Goal: Task Accomplishment & Management: Complete application form

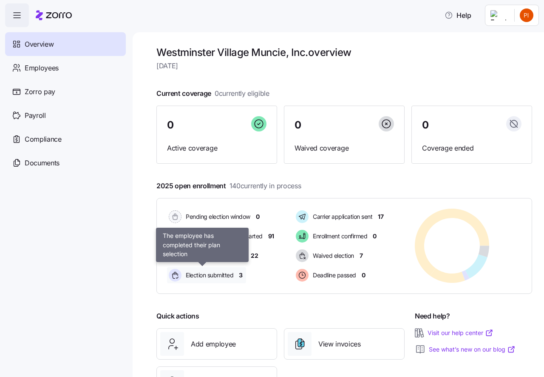
click at [215, 274] on span "Election submitted" at bounding box center [208, 275] width 50 height 8
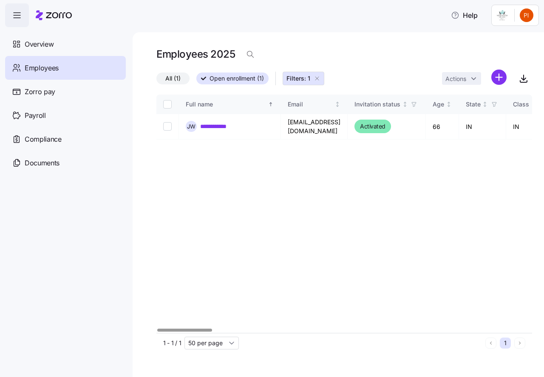
click at [317, 76] on icon "button" at bounding box center [316, 78] width 7 height 7
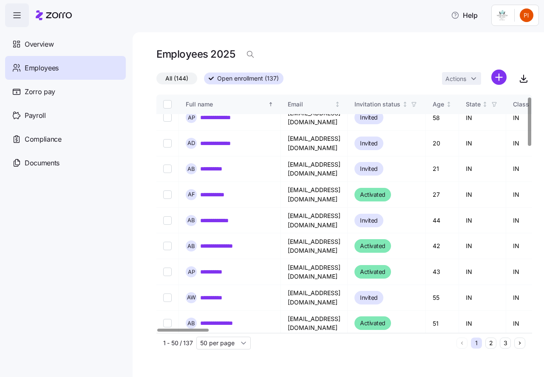
scroll to position [11, 0]
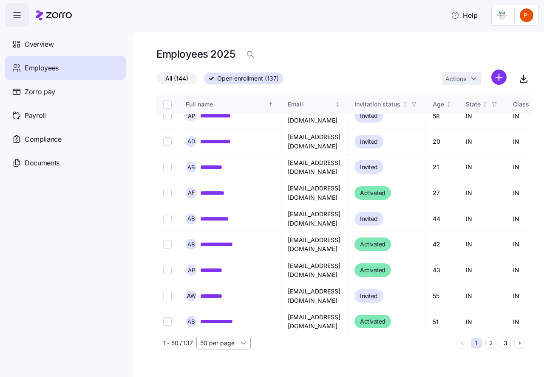
click at [243, 346] on input "50 per page" at bounding box center [223, 343] width 54 height 13
click at [235, 325] on span "150 per page" at bounding box center [221, 323] width 37 height 9
type input "150 per page"
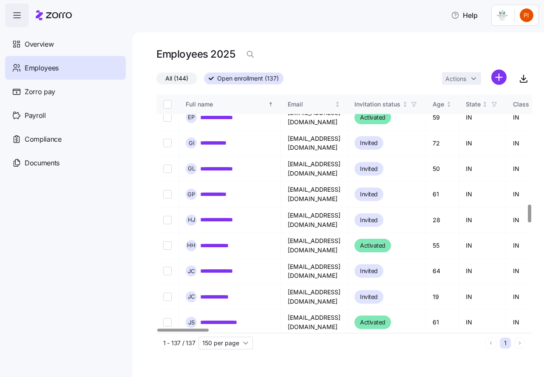
scroll to position [1454, 0]
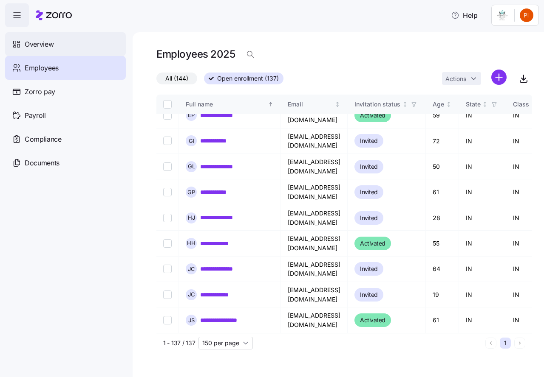
click at [40, 45] on span "Overview" at bounding box center [39, 44] width 29 height 11
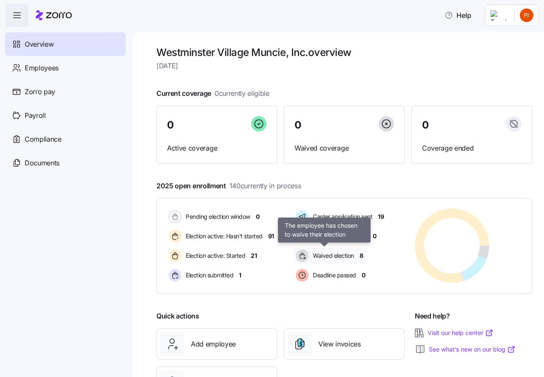
click at [325, 254] on span "Waived election" at bounding box center [332, 256] width 44 height 8
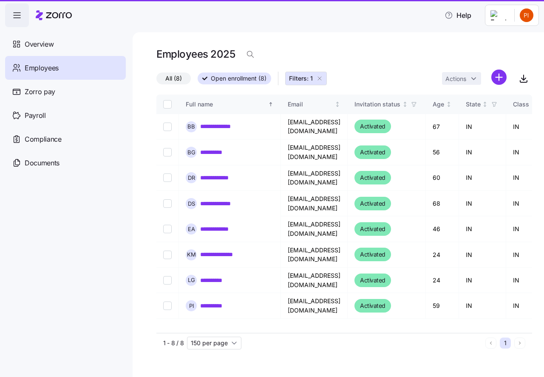
type input "50 per page"
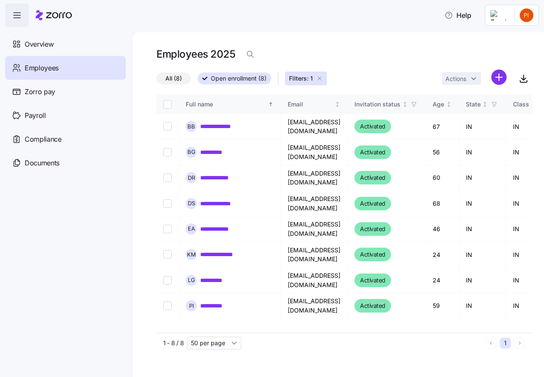
click at [320, 78] on icon "button" at bounding box center [319, 78] width 7 height 7
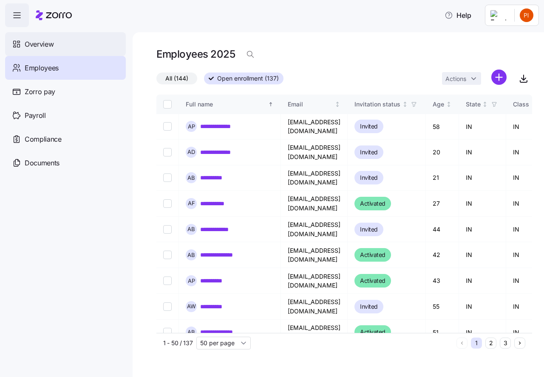
click at [39, 43] on span "Overview" at bounding box center [39, 44] width 29 height 11
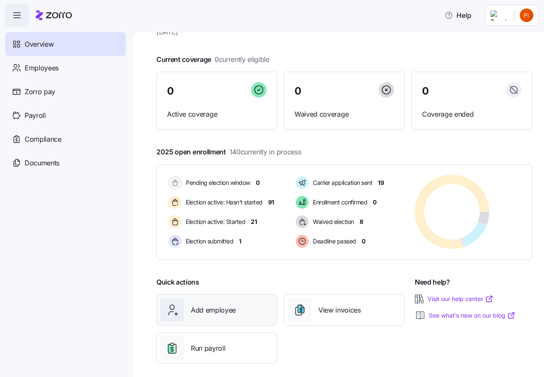
scroll to position [41, 0]
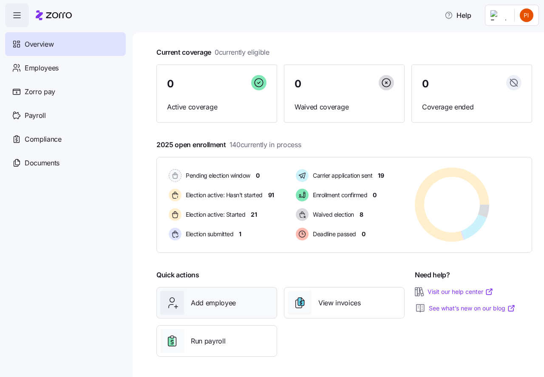
click at [215, 302] on span "Add employee" at bounding box center [213, 303] width 45 height 11
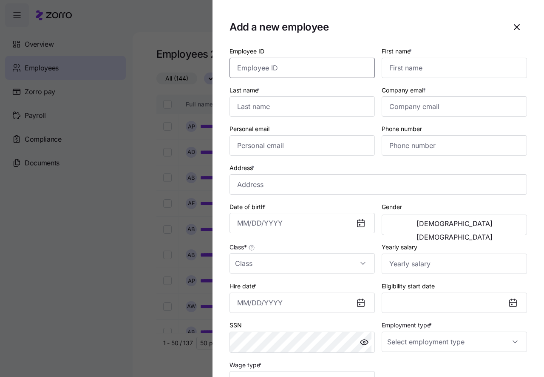
click at [247, 69] on input "Employee ID" at bounding box center [301, 68] width 145 height 20
type input "11341"
click at [400, 68] on input "First name *" at bounding box center [453, 68] width 145 height 20
type input "Laura"
click at [274, 108] on input "Last name *" at bounding box center [301, 106] width 145 height 20
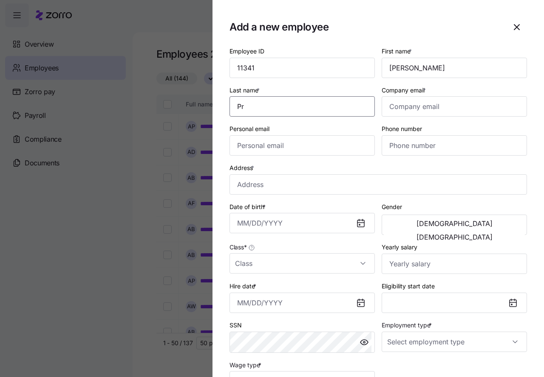
type input "P"
type input "Ortiz"
click at [389, 110] on input "Company email *" at bounding box center [453, 106] width 145 height 20
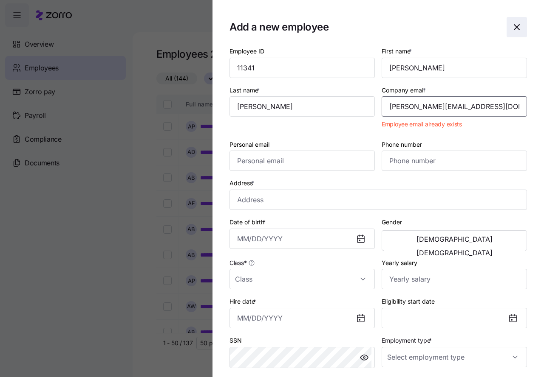
type input "laura.keller2102@gmail.com"
click at [514, 27] on icon "button" at bounding box center [516, 27] width 5 height 5
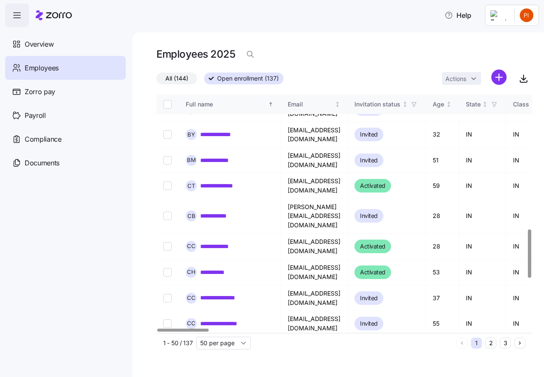
scroll to position [764, 0]
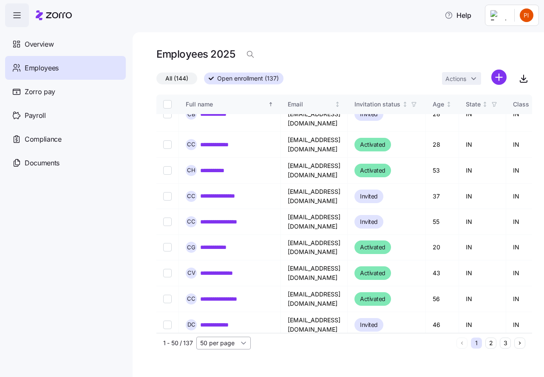
click at [242, 344] on input "50 per page" at bounding box center [223, 343] width 54 height 13
click at [229, 323] on span "150 per page" at bounding box center [221, 323] width 37 height 9
type input "150 per page"
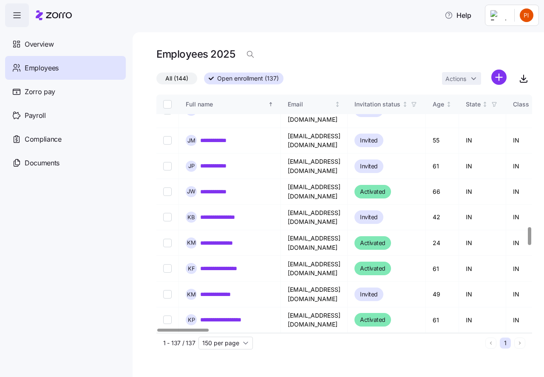
scroll to position [1741, 0]
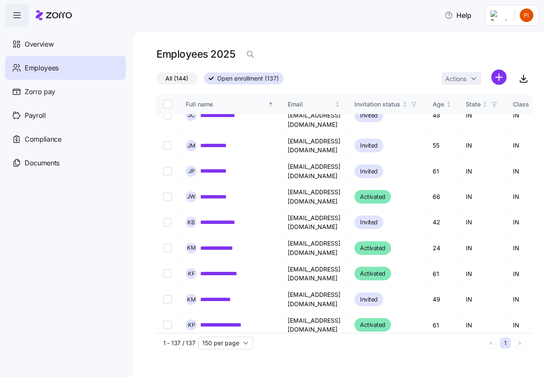
click at [42, 68] on span "Employees" at bounding box center [42, 68] width 34 height 11
click at [34, 43] on span "Overview" at bounding box center [39, 44] width 29 height 11
click at [44, 44] on span "Overview" at bounding box center [39, 44] width 29 height 11
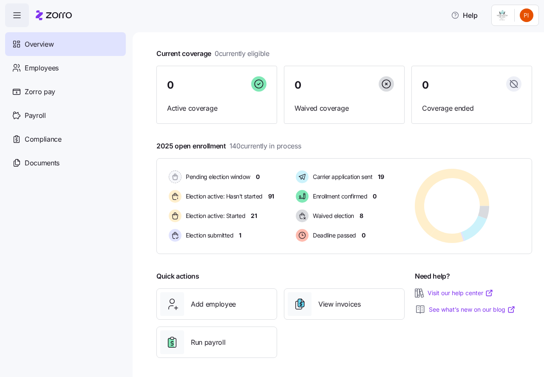
scroll to position [41, 0]
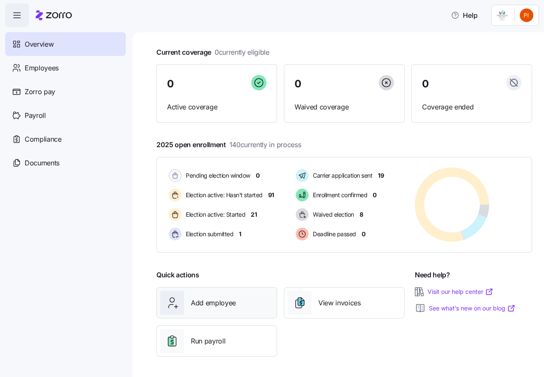
click at [220, 302] on span "Add employee" at bounding box center [213, 303] width 45 height 11
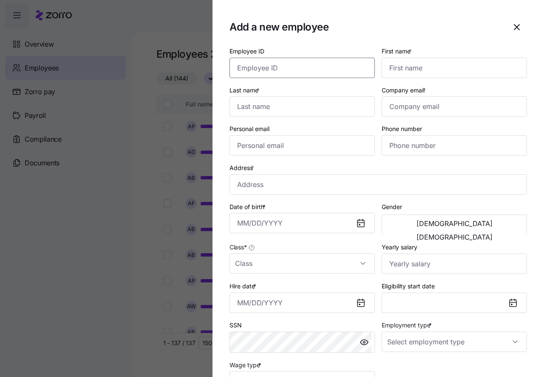
click at [242, 68] on input "Employee ID" at bounding box center [301, 68] width 145 height 20
type input "11341"
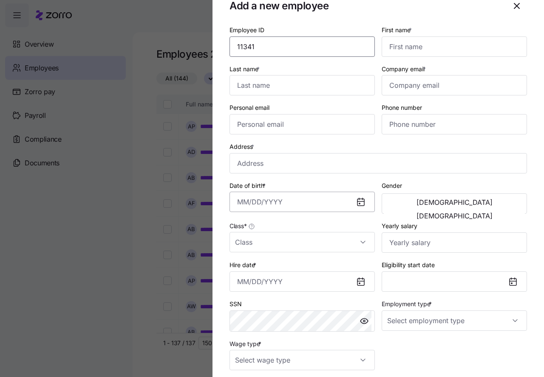
scroll to position [11, 0]
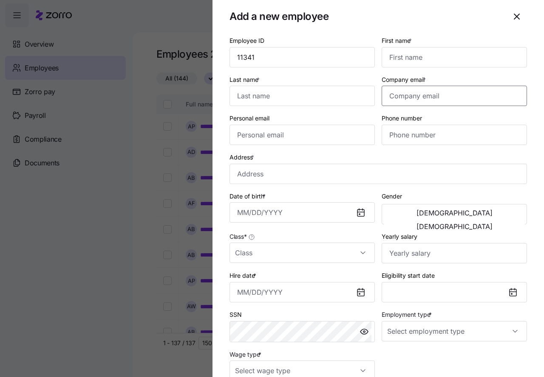
click at [393, 92] on input "Company email *" at bounding box center [453, 96] width 145 height 20
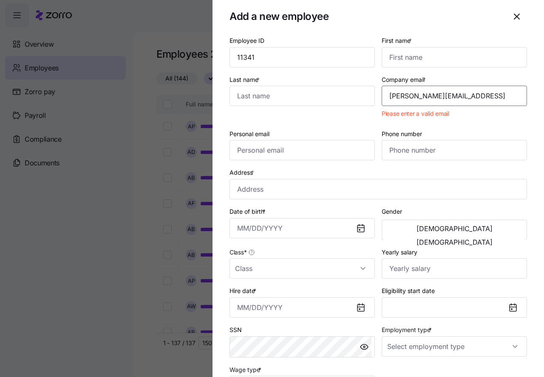
type input "laura.keller2102@gmail.com"
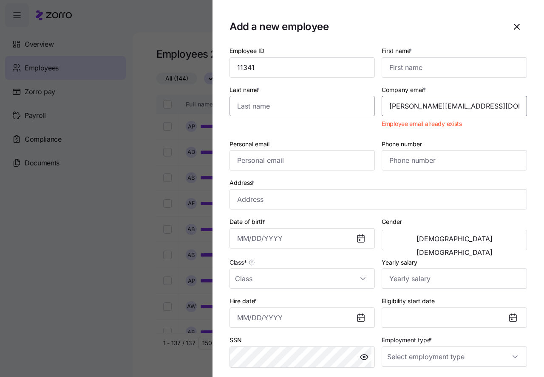
scroll to position [0, 0]
click at [242, 108] on input "Last name *" at bounding box center [301, 106] width 145 height 20
type input "L"
type input "Ortiz"
click at [408, 65] on input "First name *" at bounding box center [453, 68] width 145 height 20
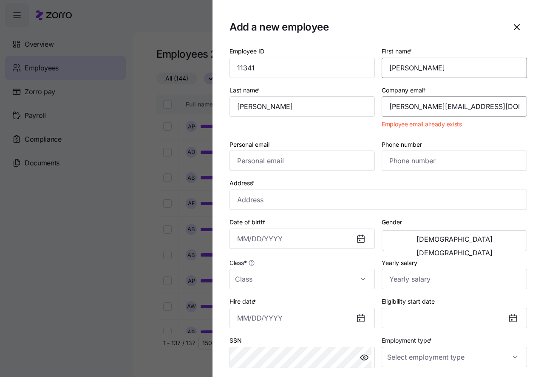
type input "Laura"
click at [481, 107] on input "laura.keller2102@gmail.com" at bounding box center [453, 106] width 145 height 20
click at [253, 159] on input "Personal email" at bounding box center [301, 161] width 145 height 20
type input "laura.keller2102@gmail.com"
click at [342, 177] on div "Address *" at bounding box center [378, 194] width 304 height 39
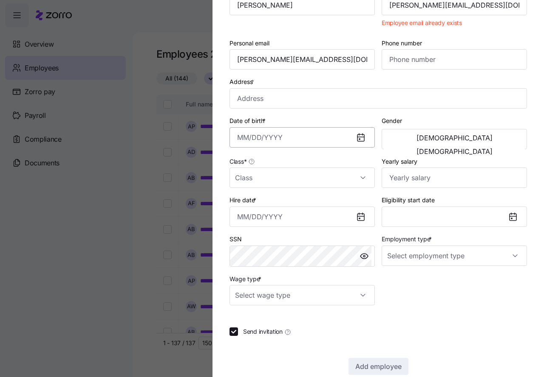
scroll to position [106, 0]
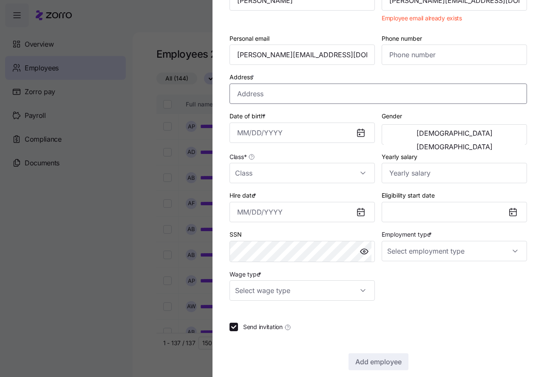
click at [235, 94] on input "Address *" at bounding box center [377, 94] width 297 height 20
type input "764 E Hunters Run Dr, Marion, IN 46953, USA"
click at [252, 132] on input "Date of birth *" at bounding box center [301, 133] width 145 height 20
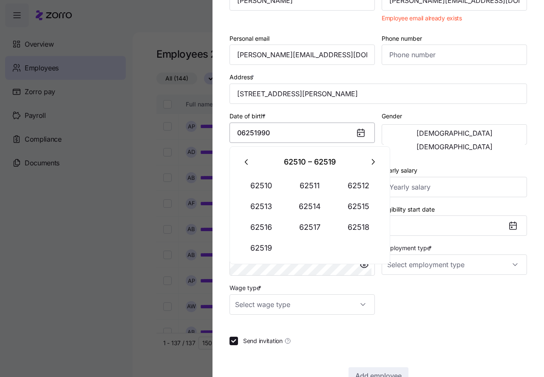
click at [245, 131] on input "06251990" at bounding box center [301, 133] width 145 height 20
click at [256, 135] on input "06/251990" at bounding box center [301, 133] width 145 height 20
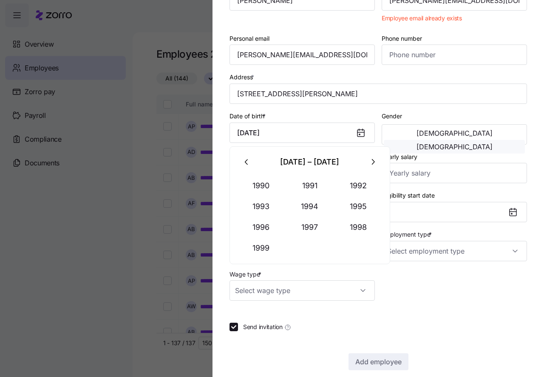
type input "June 25, 1990"
click at [479, 144] on span "Female" at bounding box center [454, 147] width 76 height 7
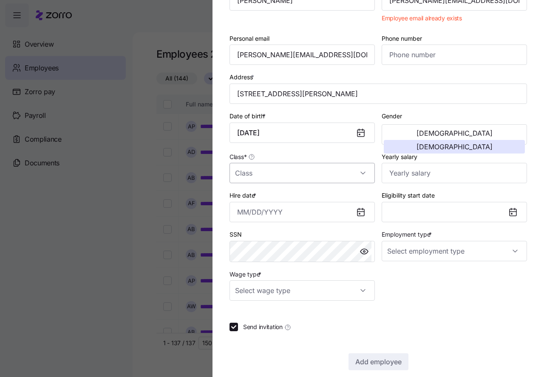
click at [270, 174] on input "Class *" at bounding box center [301, 173] width 145 height 20
click at [248, 172] on input "Class *" at bounding box center [301, 173] width 145 height 20
click at [244, 199] on span "IN" at bounding box center [242, 198] width 6 height 9
type input "IN"
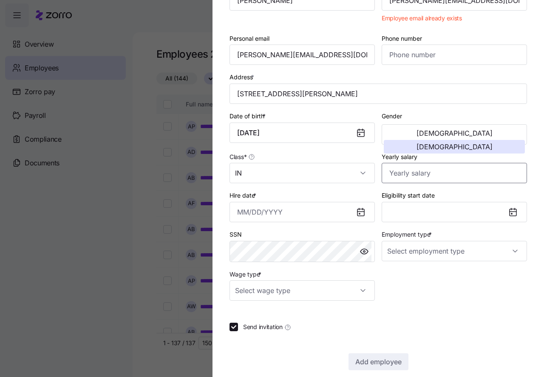
click at [390, 176] on input "Yearly salary" at bounding box center [453, 173] width 145 height 20
type input "$3,120,000"
click at [262, 211] on input "Hire date *" at bounding box center [301, 212] width 145 height 20
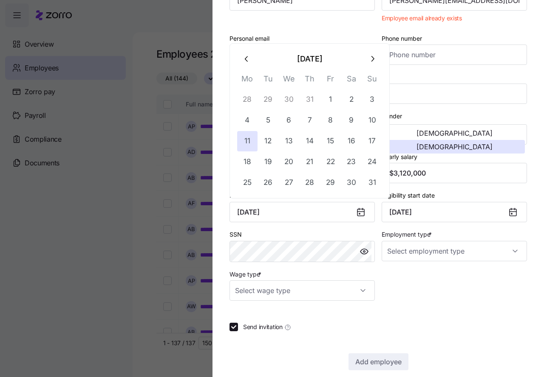
type input "August 11, 2025"
click at [404, 291] on div "Employee ID 11341 First name * Laura Last name * Ortiz Company email * laura.ke…" at bounding box center [378, 120] width 304 height 368
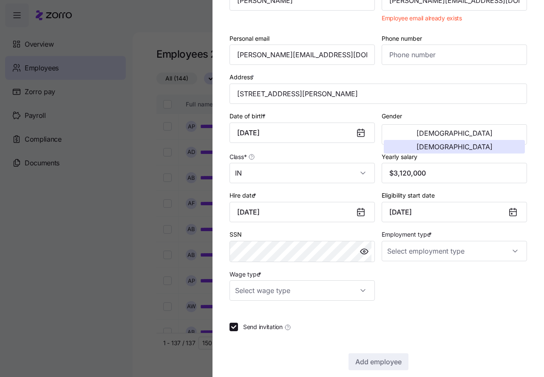
click at [450, 296] on div "Employee ID 11341 First name * Laura Last name * Ortiz Company email * laura.ke…" at bounding box center [378, 120] width 304 height 368
click at [414, 251] on input "Employment type *" at bounding box center [453, 251] width 145 height 20
click at [411, 278] on span "Full Time" at bounding box center [401, 277] width 25 height 9
type input "Full Time"
click at [358, 292] on input "Wage type *" at bounding box center [301, 291] width 145 height 20
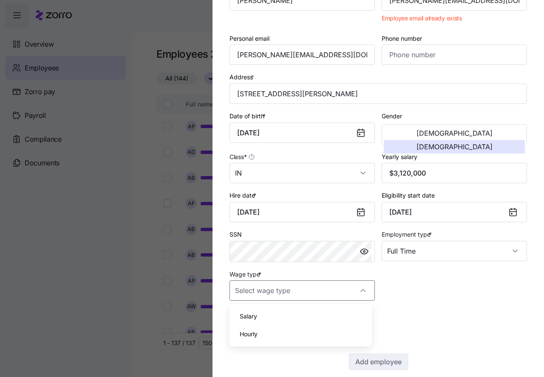
click at [246, 334] on span "Hourly" at bounding box center [248, 334] width 18 height 9
type input "Hourly"
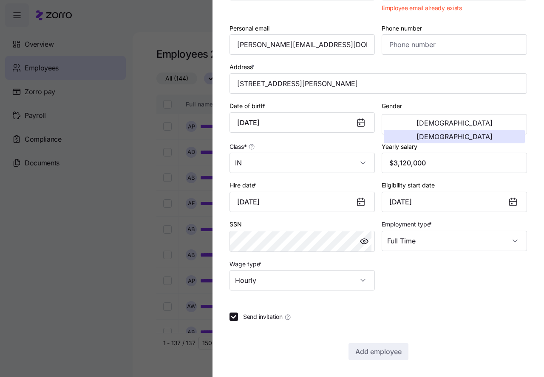
click at [262, 317] on span "Send invitation" at bounding box center [262, 317] width 39 height 8
click at [238, 317] on input "Send invitation" at bounding box center [233, 317] width 8 height 8
checkbox input "false"
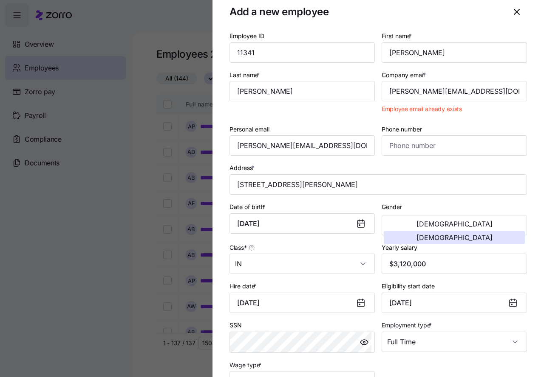
scroll to position [0, 0]
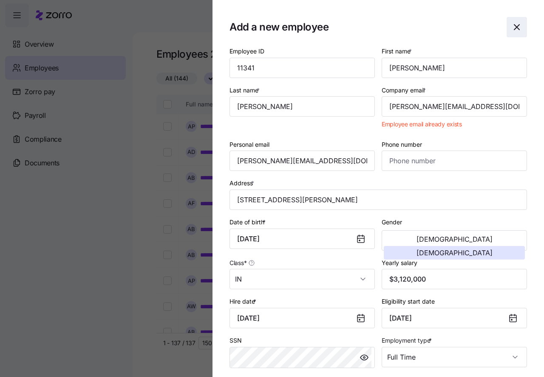
click at [512, 27] on icon "button" at bounding box center [516, 27] width 10 height 10
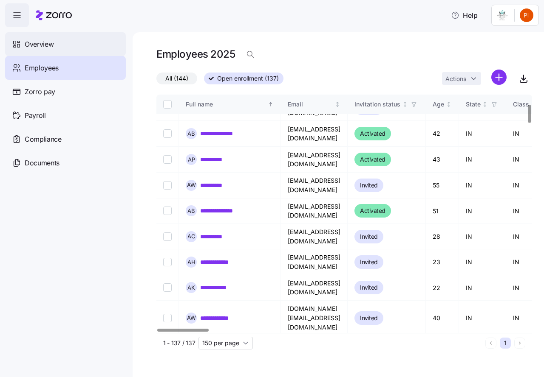
scroll to position [127, 0]
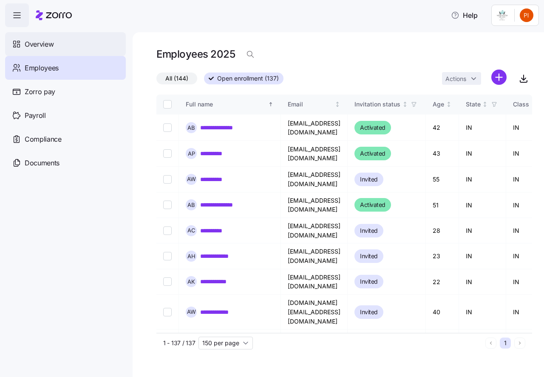
click at [47, 41] on span "Overview" at bounding box center [39, 44] width 29 height 11
click at [47, 42] on span "Overview" at bounding box center [39, 44] width 29 height 11
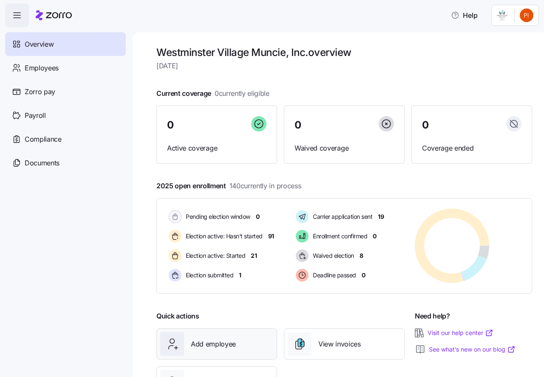
click at [218, 345] on span "Add employee" at bounding box center [213, 344] width 45 height 11
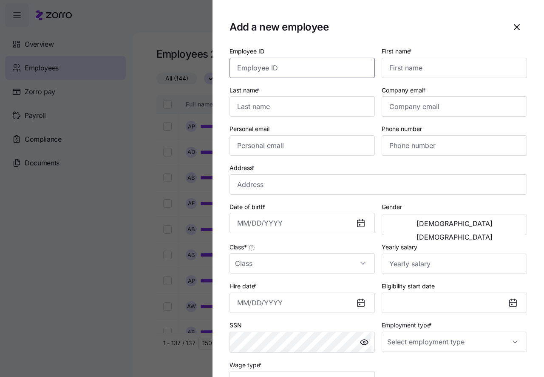
click at [249, 67] on input "Employee ID" at bounding box center [301, 68] width 145 height 20
type input "11339"
click at [392, 68] on input "First name *" at bounding box center [453, 68] width 145 height 20
type input "Lisa"
click at [257, 108] on input "Last name *" at bounding box center [301, 106] width 145 height 20
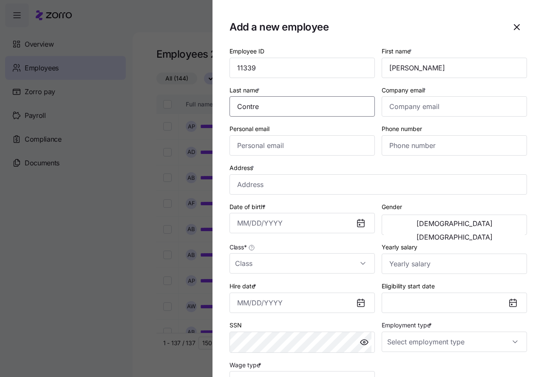
type input "Contrearas"
click at [391, 106] on input "Company email *" at bounding box center [453, 106] width 145 height 20
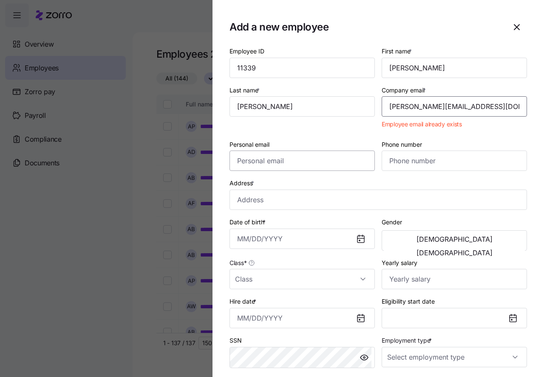
type input "lisa.keller2628@gmail.com"
click at [243, 162] on input "Personal email" at bounding box center [301, 161] width 145 height 20
type input "lisa.keller2628@gmail.com"
click at [389, 163] on input "Phone number" at bounding box center [453, 161] width 145 height 20
click at [239, 199] on input "Address *" at bounding box center [377, 200] width 297 height 20
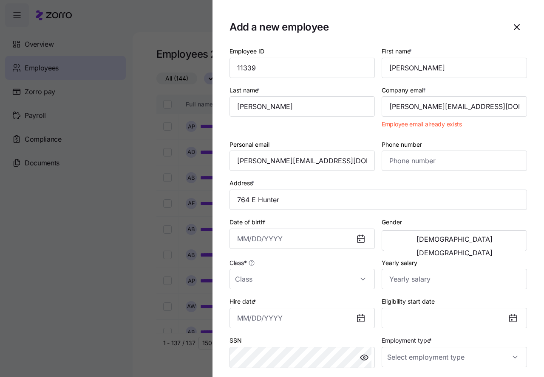
type input "764 E Hunters Run Dr, Marion, IN 46953, USA"
click at [278, 242] on input "Date of birth *" at bounding box center [301, 239] width 145 height 20
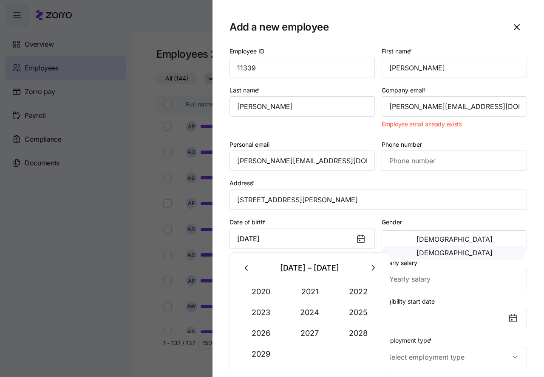
type input "August 11, 2025"
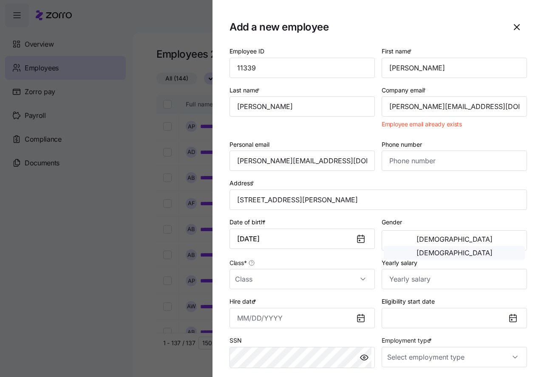
click at [467, 246] on button "Female" at bounding box center [453, 253] width 141 height 14
click at [293, 286] on input "Class *" at bounding box center [301, 279] width 145 height 20
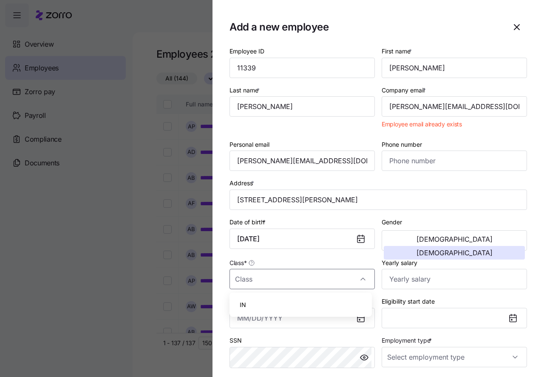
click at [264, 307] on div "IN" at bounding box center [300, 305] width 135 height 18
type input "IN"
click at [396, 282] on input "Yearly salary" at bounding box center [453, 279] width 145 height 20
type input "$3,120,000"
click at [274, 321] on input "Hire date *" at bounding box center [301, 318] width 145 height 20
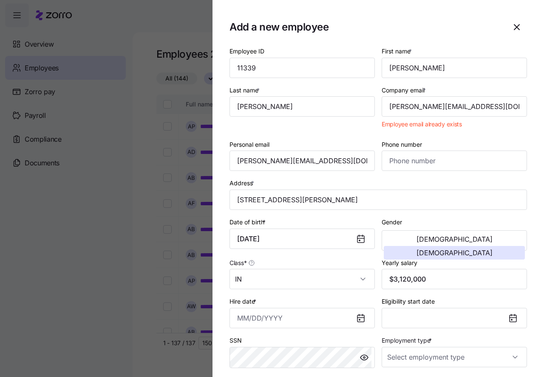
click at [219, 274] on section "Add a new employee Employee ID 11339 First name * Lisa Last name * Contrearas C…" at bounding box center [377, 188] width 331 height 377
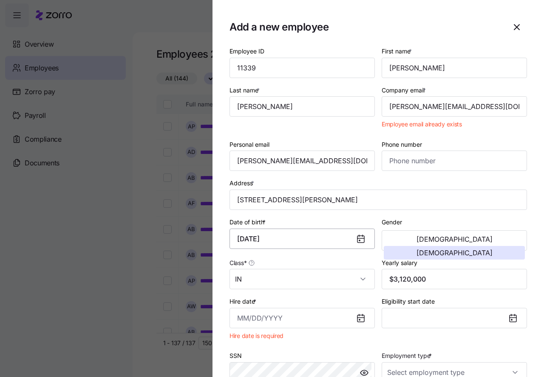
click at [293, 240] on input "August 11, 2025" at bounding box center [301, 239] width 145 height 20
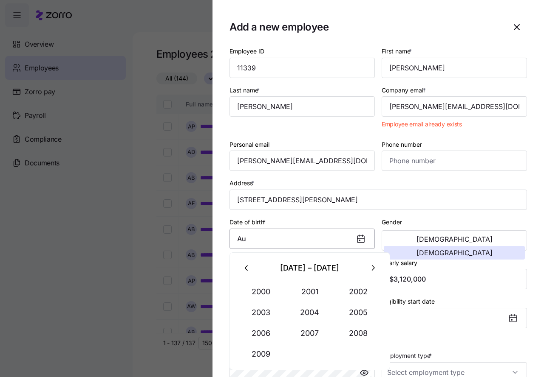
type input "A"
click at [258, 292] on button "1990" at bounding box center [261, 292] width 48 height 20
type input "June 25, 1990"
click at [224, 301] on section "Add a new employee Employee ID 11339 First name * Lisa Last name * Contrearas C…" at bounding box center [377, 188] width 331 height 377
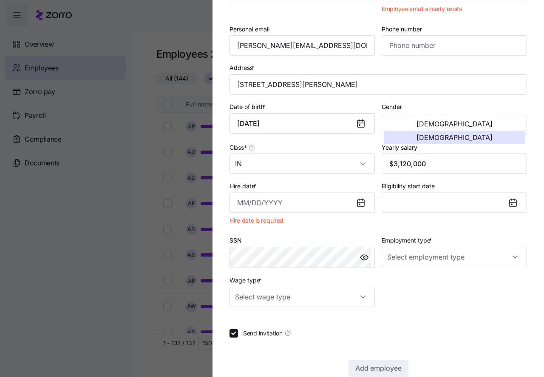
scroll to position [117, 0]
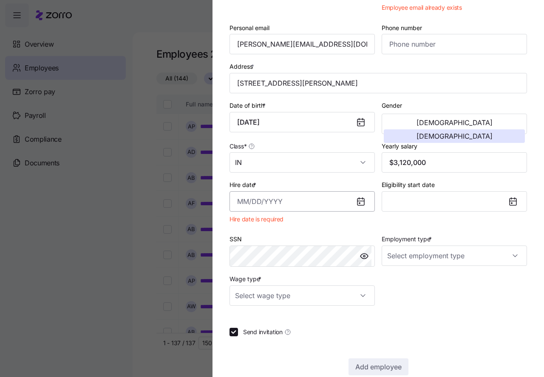
click at [256, 203] on input "Hire date *" at bounding box center [301, 202] width 145 height 20
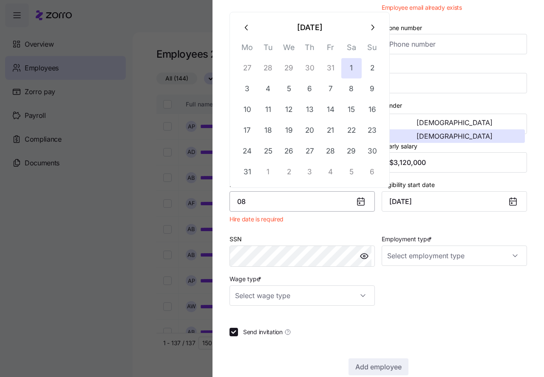
scroll to position [116, 0]
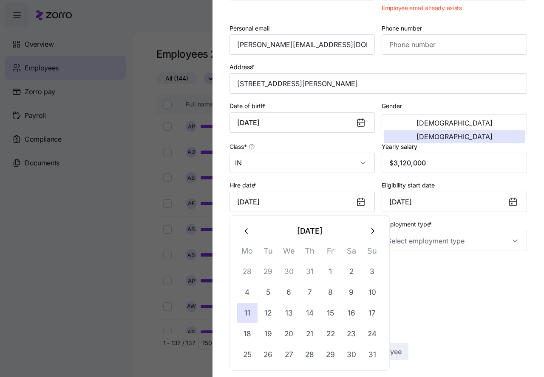
type input "August 11, 2025"
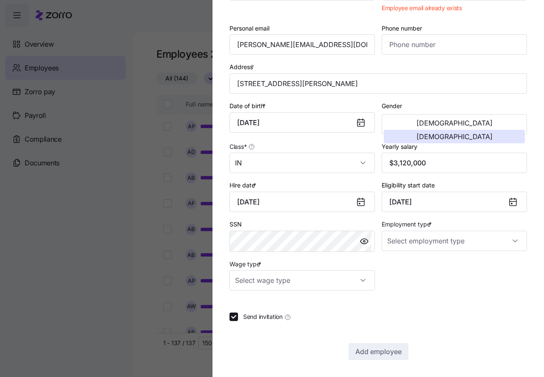
click at [412, 305] on div at bounding box center [377, 302] width 297 height 8
click at [455, 308] on div "Employee ID 11339 First name * Lisa Last name * Contrearas Company email * lisa…" at bounding box center [377, 145] width 297 height 431
click at [316, 279] on input "Wage type *" at bounding box center [301, 280] width 145 height 20
click at [262, 323] on div "Hourly" at bounding box center [300, 324] width 135 height 18
type input "Hourly"
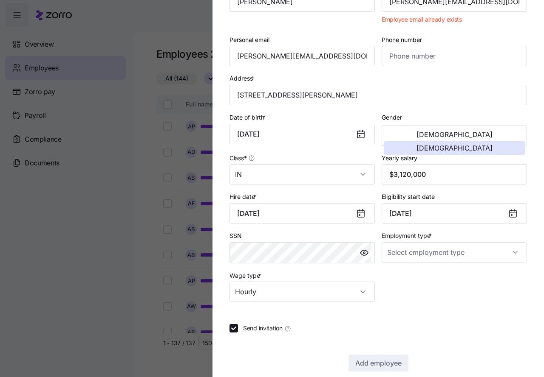
scroll to position [95, 0]
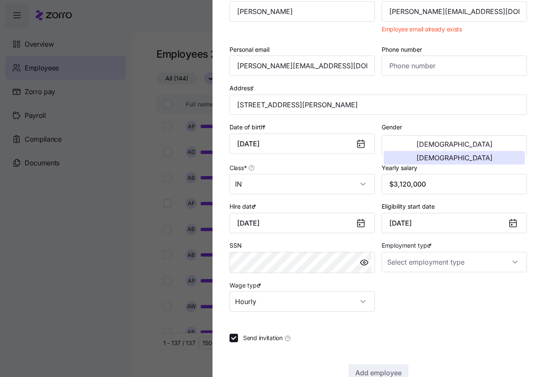
click at [260, 337] on span "Send invitation" at bounding box center [262, 338] width 39 height 8
click at [238, 337] on input "Send invitation" at bounding box center [233, 338] width 8 height 8
click at [233, 339] on input "Send invitation" at bounding box center [233, 338] width 8 height 8
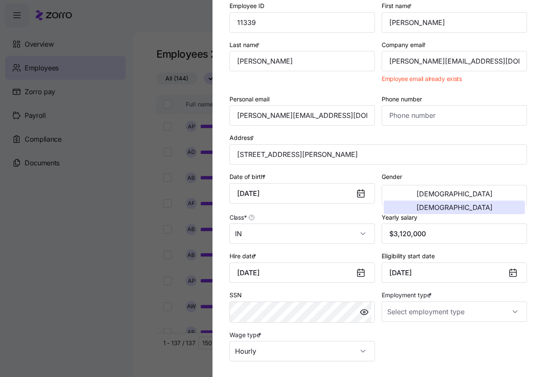
scroll to position [116, 0]
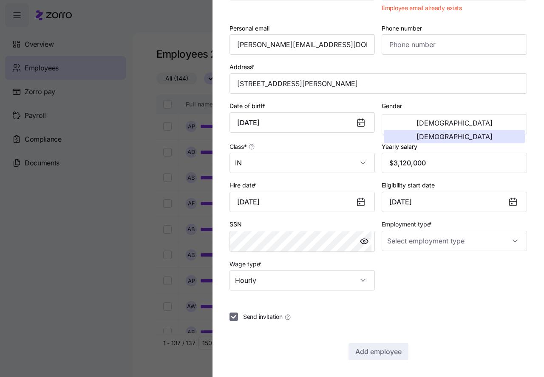
click at [233, 316] on input "Send invitation" at bounding box center [233, 317] width 8 height 8
click at [257, 317] on span "Send invitation" at bounding box center [262, 317] width 39 height 8
click at [238, 317] on input "Send invitation" at bounding box center [233, 317] width 8 height 8
checkbox input "true"
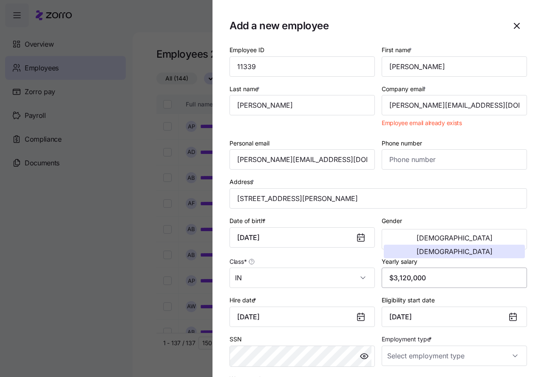
scroll to position [0, 0]
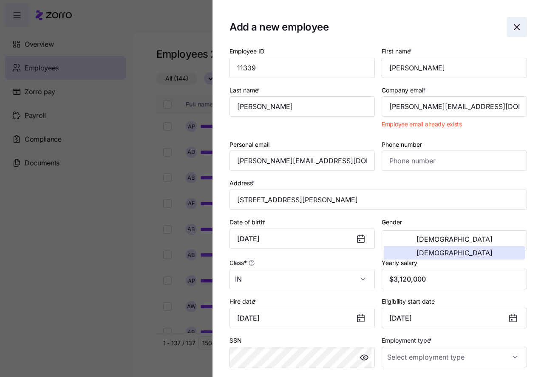
click at [514, 27] on icon "button" at bounding box center [516, 27] width 5 height 5
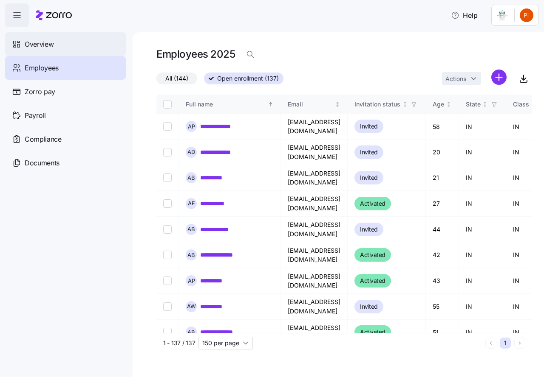
click at [39, 45] on span "Overview" at bounding box center [39, 44] width 29 height 11
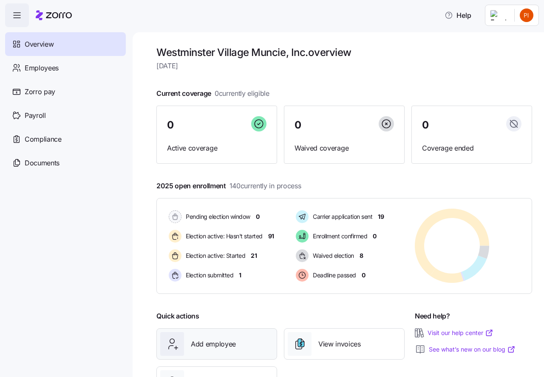
click at [214, 344] on span "Add employee" at bounding box center [213, 344] width 45 height 11
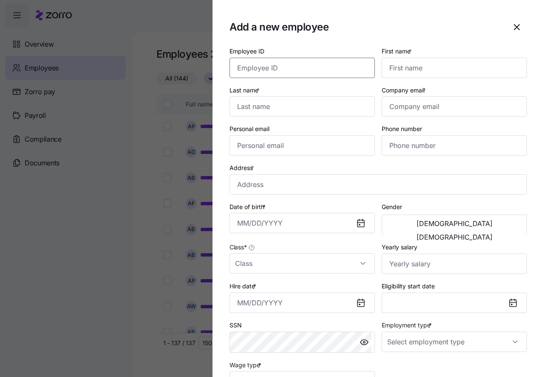
click at [259, 67] on input "Employee ID" at bounding box center [301, 68] width 145 height 20
type input "11342"
click at [396, 107] on input "Company email *" at bounding box center [453, 106] width 145 height 20
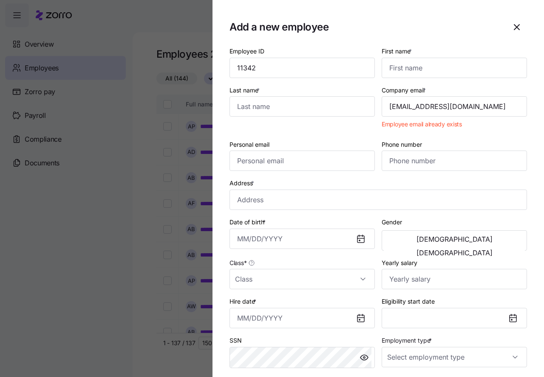
click at [361, 177] on div "Address *" at bounding box center [378, 194] width 304 height 39
click at [463, 108] on input "aspenemt4@gmail.com" at bounding box center [453, 106] width 145 height 20
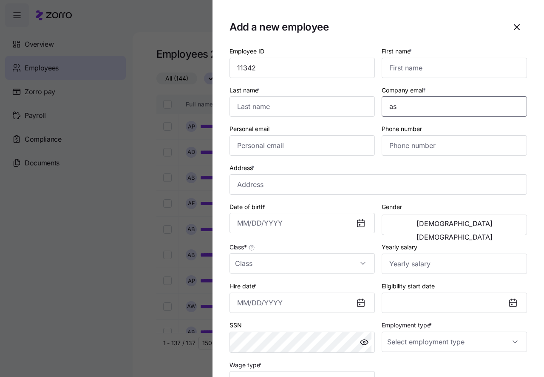
type input "a"
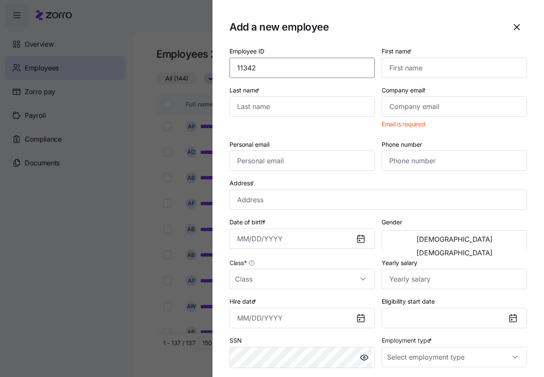
click at [257, 66] on input "11342" at bounding box center [301, 68] width 145 height 20
type input "1"
type input "11155"
click at [389, 107] on input "Company email *" at bounding box center [453, 106] width 145 height 20
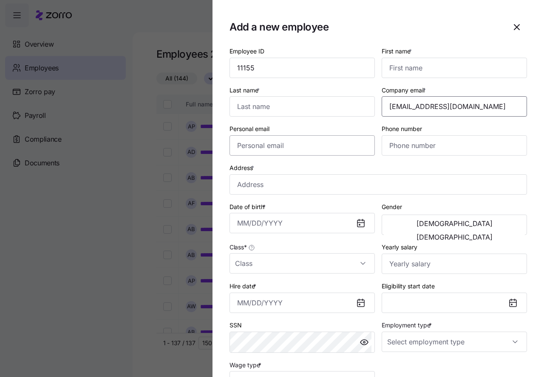
type input "ncdh1@hotmail.com"
click at [245, 149] on input "Personal email" at bounding box center [301, 145] width 145 height 20
type input "Ncdh1@hotmail.com"
click at [409, 71] on input "First name *" at bounding box center [453, 68] width 145 height 20
type input "Natalie"
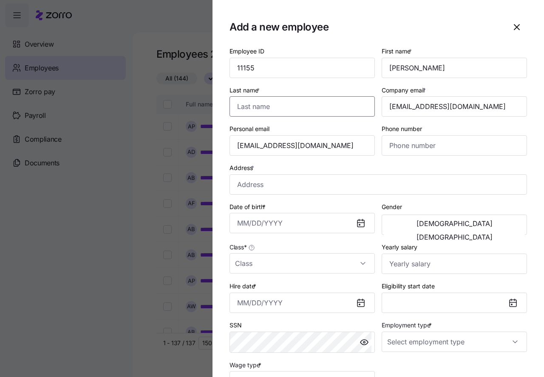
click at [246, 111] on input "Last name *" at bounding box center [301, 106] width 145 height 20
type input "Hutchinson"
click at [244, 185] on input "Address *" at bounding box center [377, 185] width 297 height 20
click at [241, 145] on input "Ncdh1@hotmail.com" at bounding box center [301, 145] width 145 height 20
type input "ncdh1@hotmail.com"
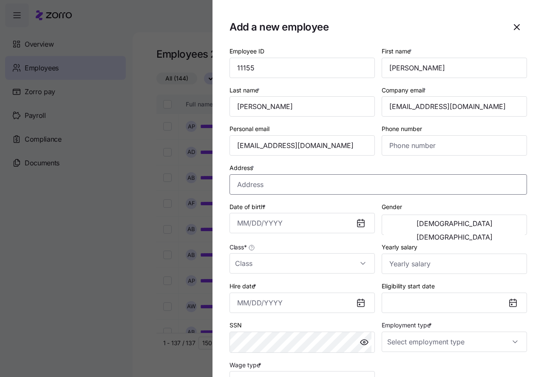
click at [251, 186] on input "Address *" at bounding box center [377, 185] width 297 height 20
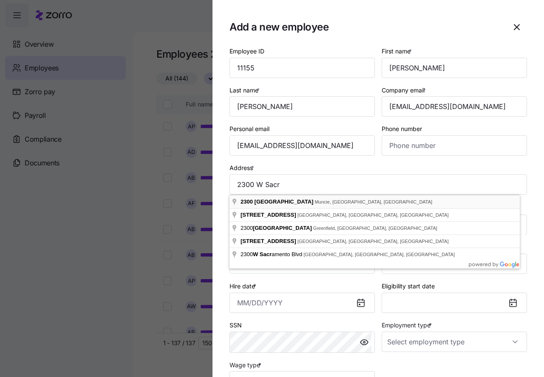
type input "2300 W Sacramento Dr, Muncie, IN 47303, USA"
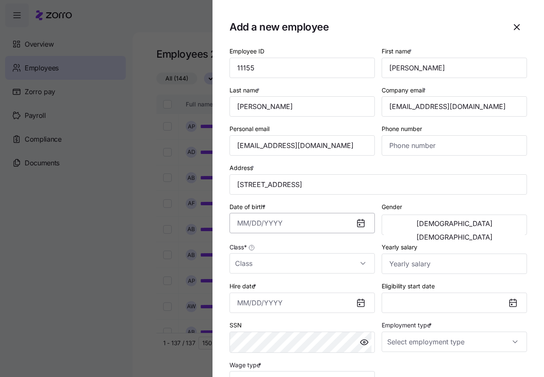
click at [262, 226] on input "Date of birth *" at bounding box center [301, 223] width 145 height 20
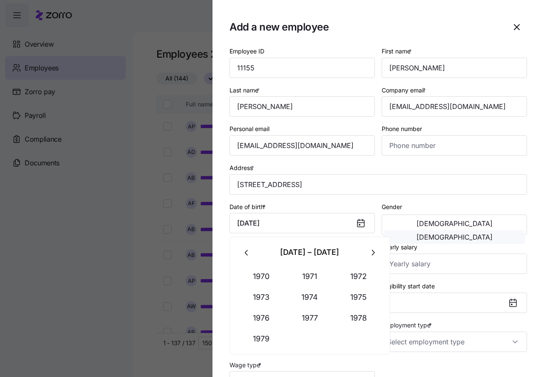
type input "October 8, 1979"
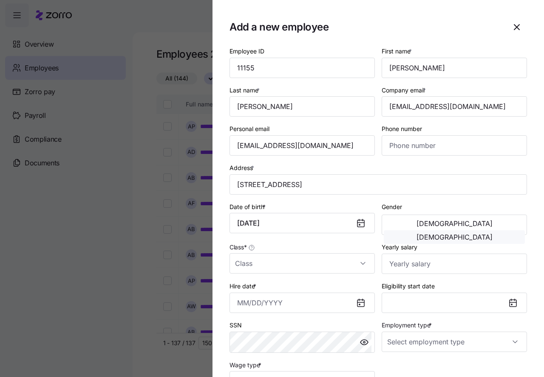
click at [474, 234] on span "Female" at bounding box center [454, 237] width 76 height 7
click at [251, 268] on input "Class *" at bounding box center [301, 263] width 145 height 20
click at [245, 290] on span "IN" at bounding box center [242, 289] width 6 height 9
type input "IN"
click at [394, 267] on input "Yearly salary" at bounding box center [453, 264] width 145 height 20
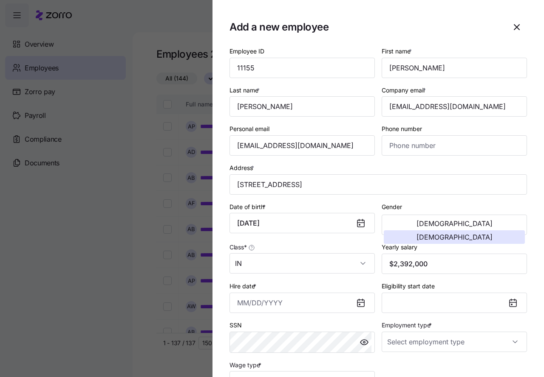
click at [462, 282] on div "Eligibility start date" at bounding box center [453, 297] width 145 height 32
click at [425, 265] on input "$2,392,000" at bounding box center [453, 264] width 145 height 20
click at [475, 234] on span "Female" at bounding box center [454, 237] width 76 height 7
click at [402, 266] on input "$23" at bounding box center [453, 264] width 145 height 20
click at [468, 287] on div "Eligibility start date" at bounding box center [453, 297] width 145 height 32
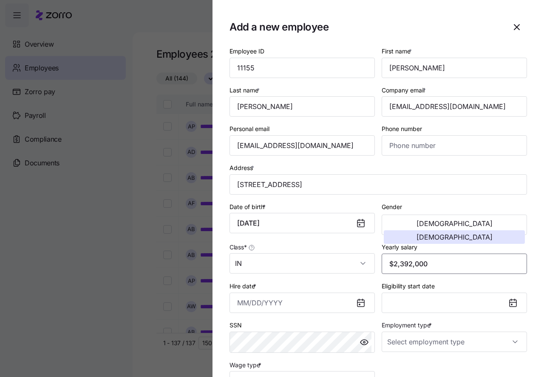
click at [424, 263] on input "$2,392,000" at bounding box center [453, 264] width 145 height 20
type input "$23,920"
click at [495, 284] on div "Eligibility start date" at bounding box center [453, 297] width 145 height 32
click at [262, 300] on input "Hire date *" at bounding box center [301, 303] width 145 height 20
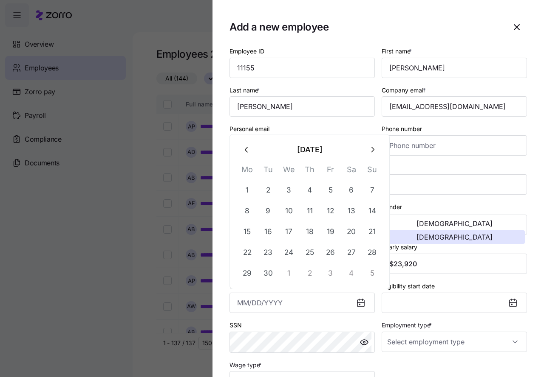
click at [219, 269] on section "Add a new employee Employee ID 11155 First name * Natalie Last name * Hutchinso…" at bounding box center [377, 188] width 331 height 377
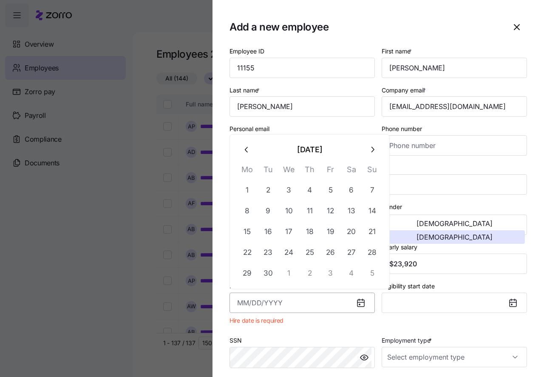
click at [249, 302] on input "Hire date *" at bounding box center [301, 303] width 145 height 20
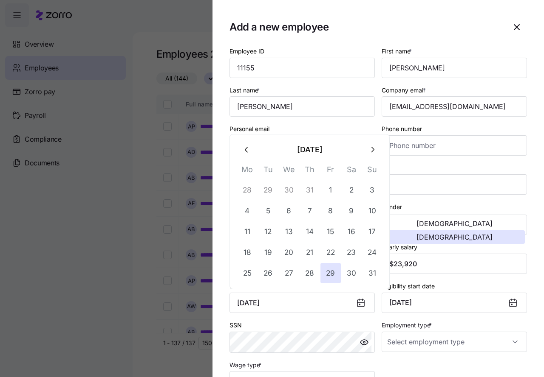
type input "August 29, 2025"
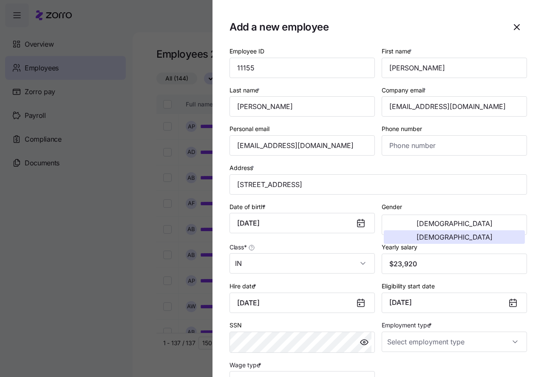
click at [304, 319] on div "SSN" at bounding box center [302, 337] width 152 height 40
click at [355, 364] on div "Wage type *" at bounding box center [301, 376] width 145 height 32
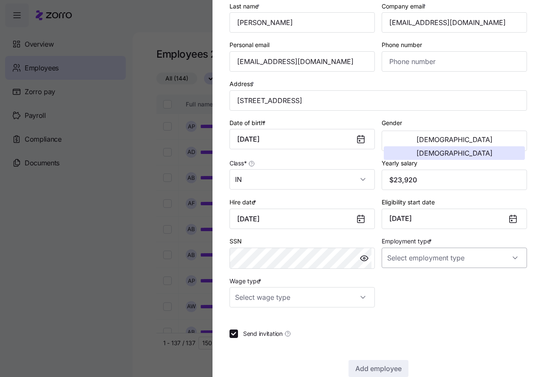
scroll to position [85, 0]
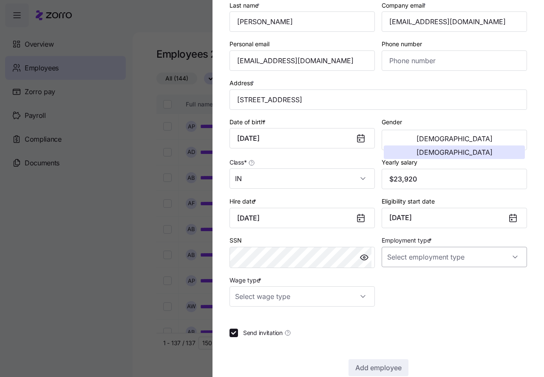
click at [428, 259] on input "Employment type *" at bounding box center [453, 257] width 145 height 20
click at [408, 284] on span "Full Time" at bounding box center [401, 283] width 25 height 9
type input "Full Time"
click at [360, 297] on input "Wage type *" at bounding box center [301, 297] width 145 height 20
click at [256, 340] on span "Hourly" at bounding box center [248, 340] width 18 height 9
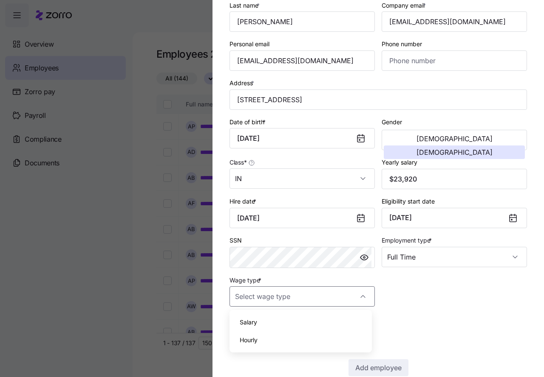
type input "Hourly"
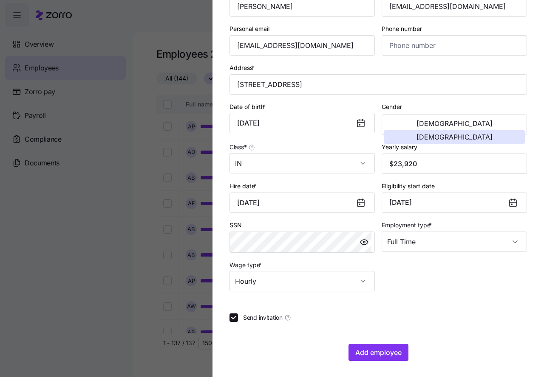
scroll to position [101, 0]
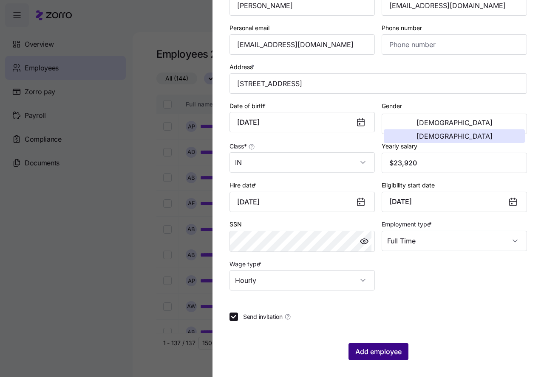
click at [366, 352] on span "Add employee" at bounding box center [378, 352] width 46 height 10
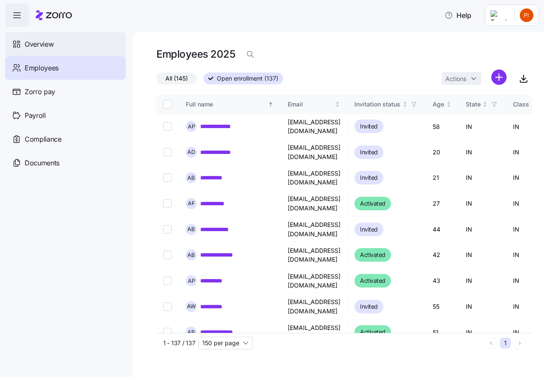
click at [37, 44] on span "Overview" at bounding box center [39, 44] width 29 height 11
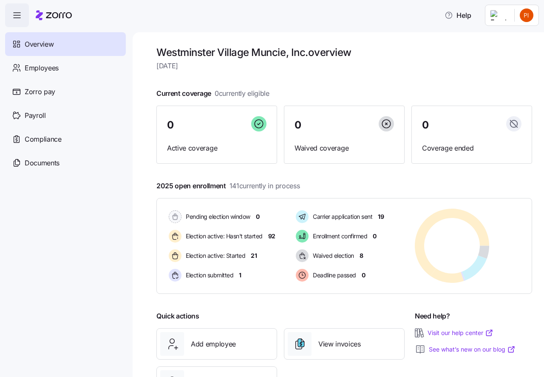
click at [529, 16] on html "Help Overview Employees Zorro pay Payroll Compliance Documents Westminster Vill…" at bounding box center [272, 186] width 544 height 372
click at [501, 87] on div "Log out" at bounding box center [492, 86] width 33 height 9
